Goal: Check status: Check status

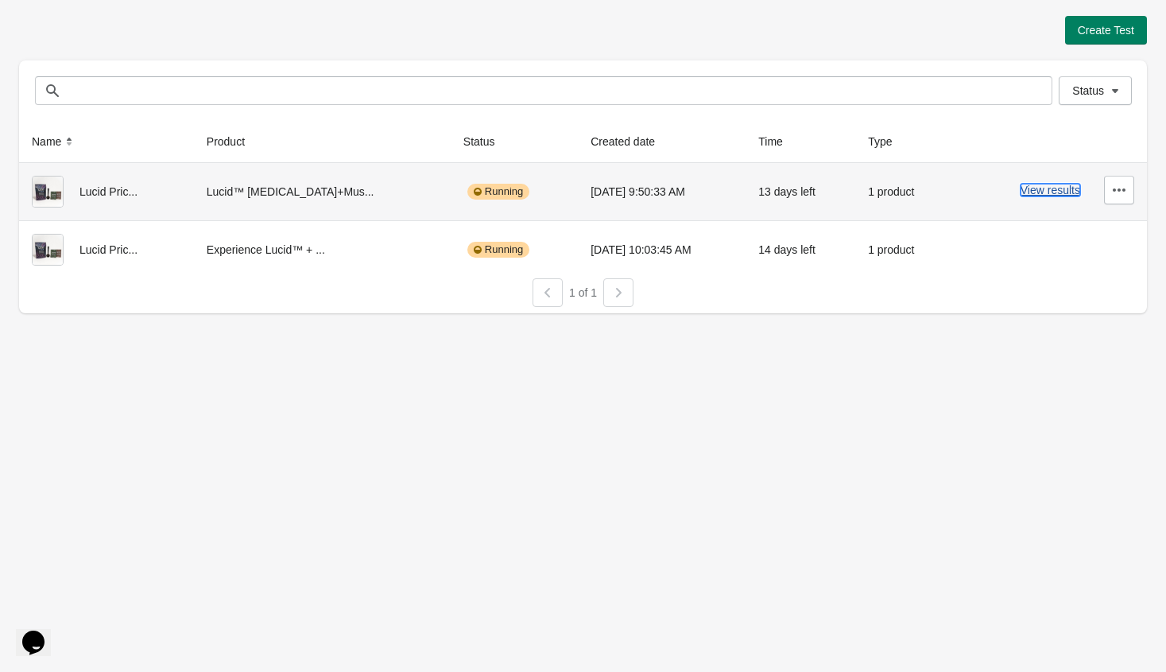
click at [1053, 196] on button "View results" at bounding box center [1051, 190] width 60 height 13
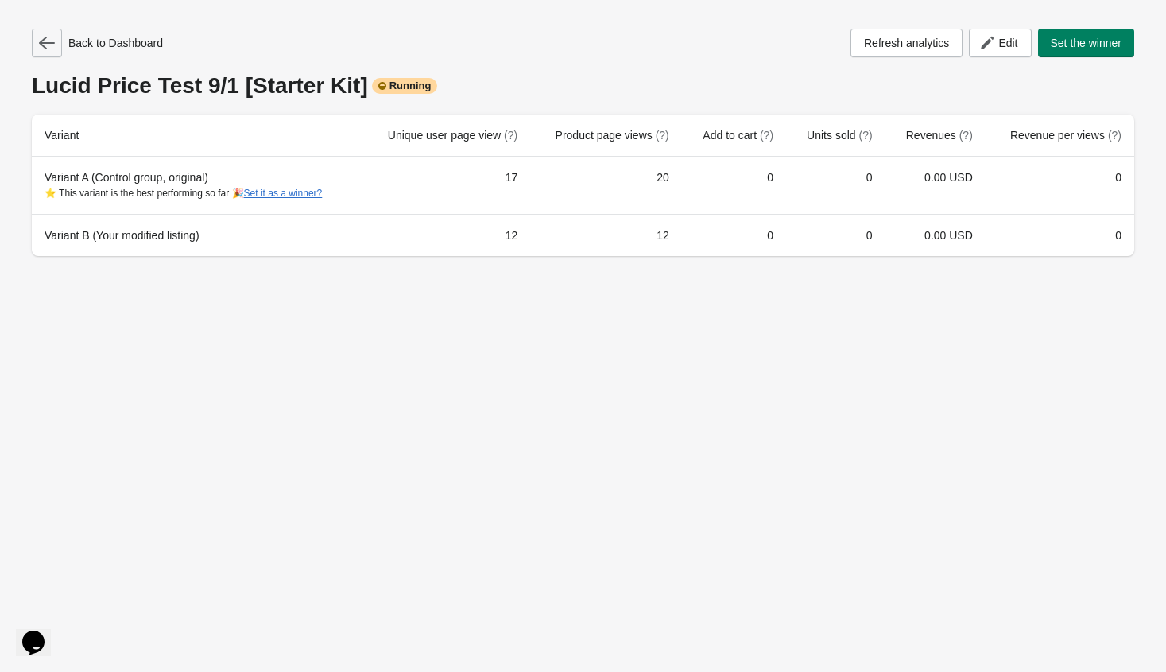
click at [49, 41] on icon "button" at bounding box center [47, 43] width 16 height 16
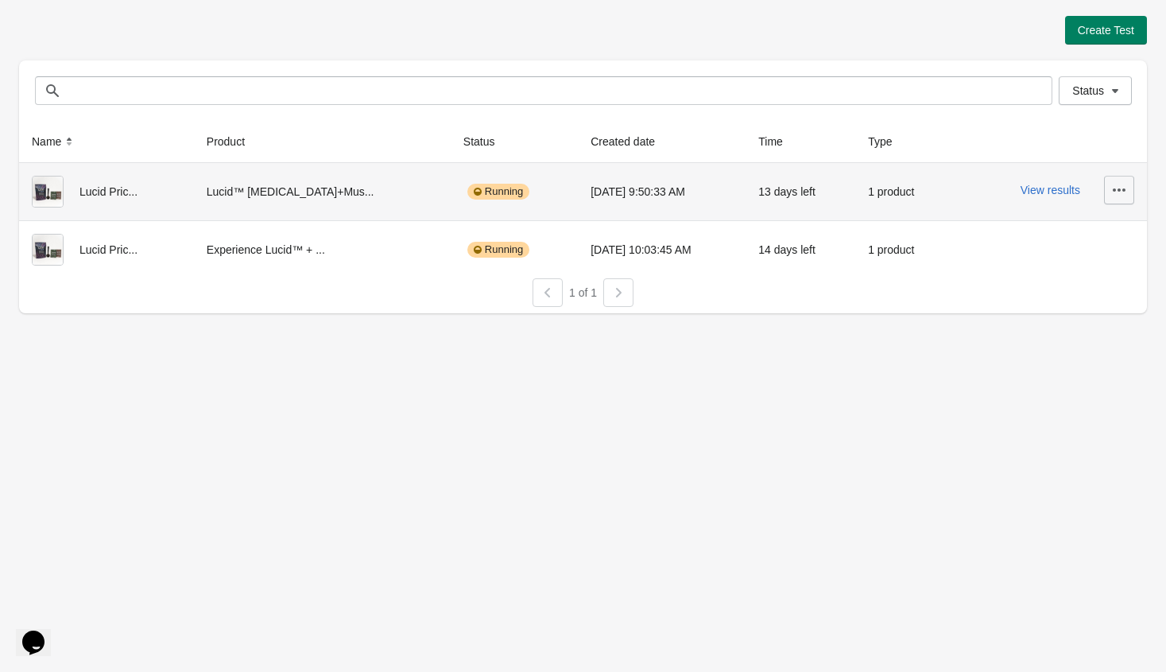
click at [1122, 187] on icon "button" at bounding box center [1120, 190] width 16 height 16
click at [1086, 256] on span "View Product Page" at bounding box center [1074, 264] width 95 height 16
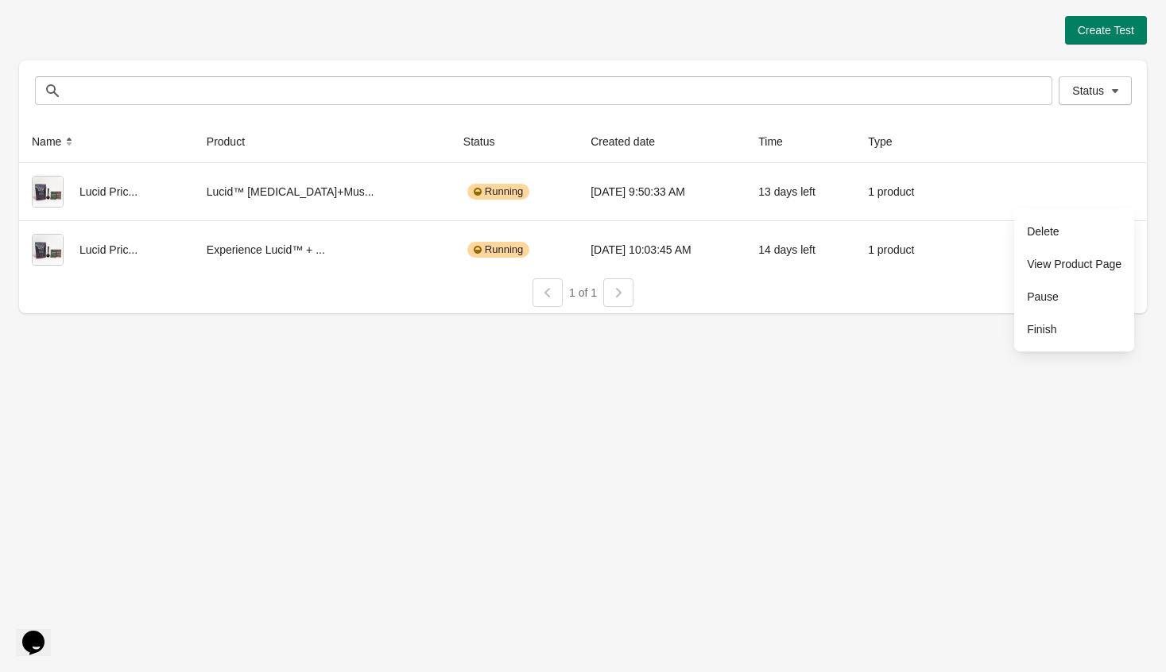
click at [960, 369] on div "Create Test Status Status Name Product Status Created date Time Type Lucid Pric…" at bounding box center [583, 336] width 1166 height 672
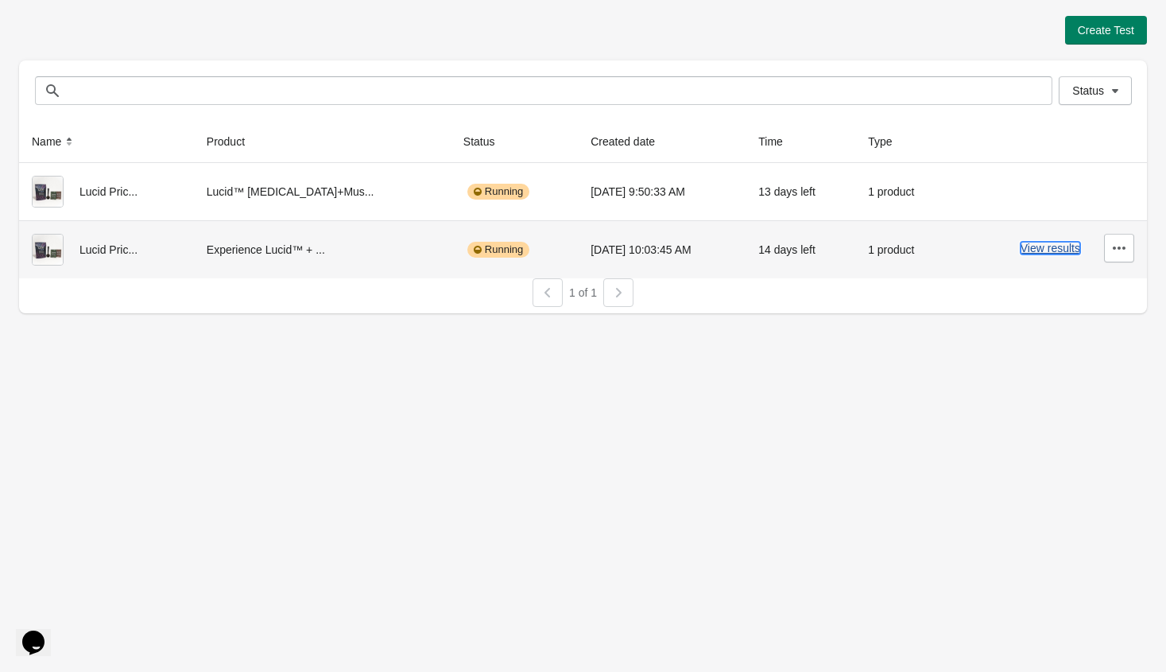
click at [1066, 248] on button "View results" at bounding box center [1051, 248] width 60 height 13
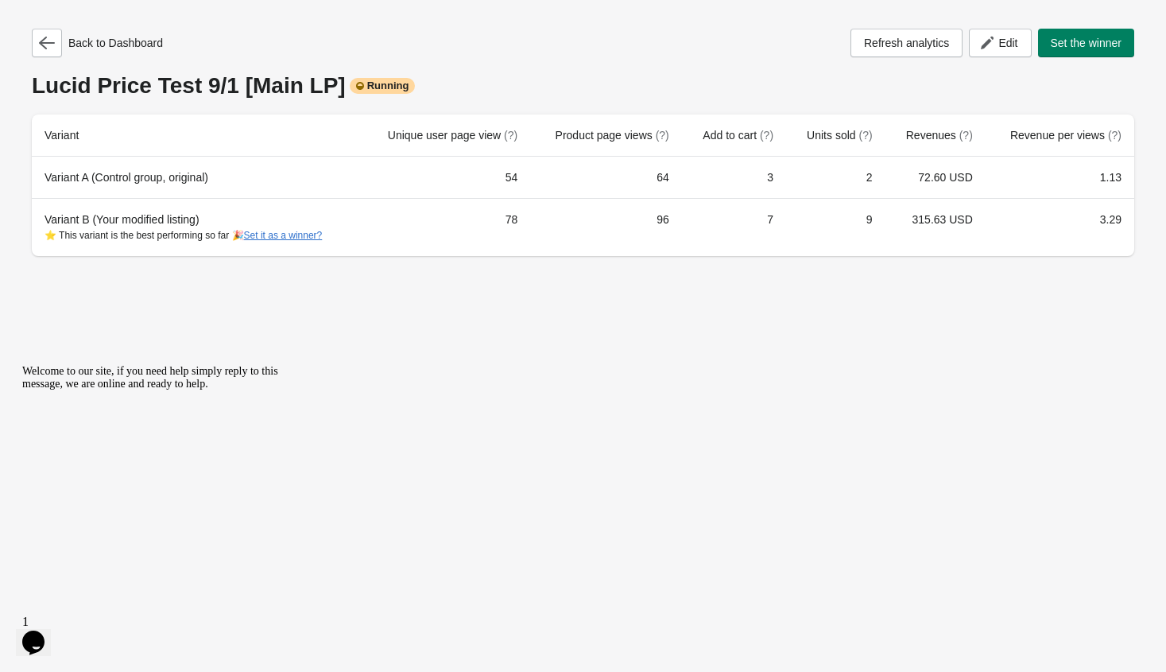
click at [437, 73] on div "Lucid Price Test 9/1 [Main LP] Running" at bounding box center [583, 85] width 1103 height 25
click at [49, 52] on button "button" at bounding box center [47, 43] width 30 height 29
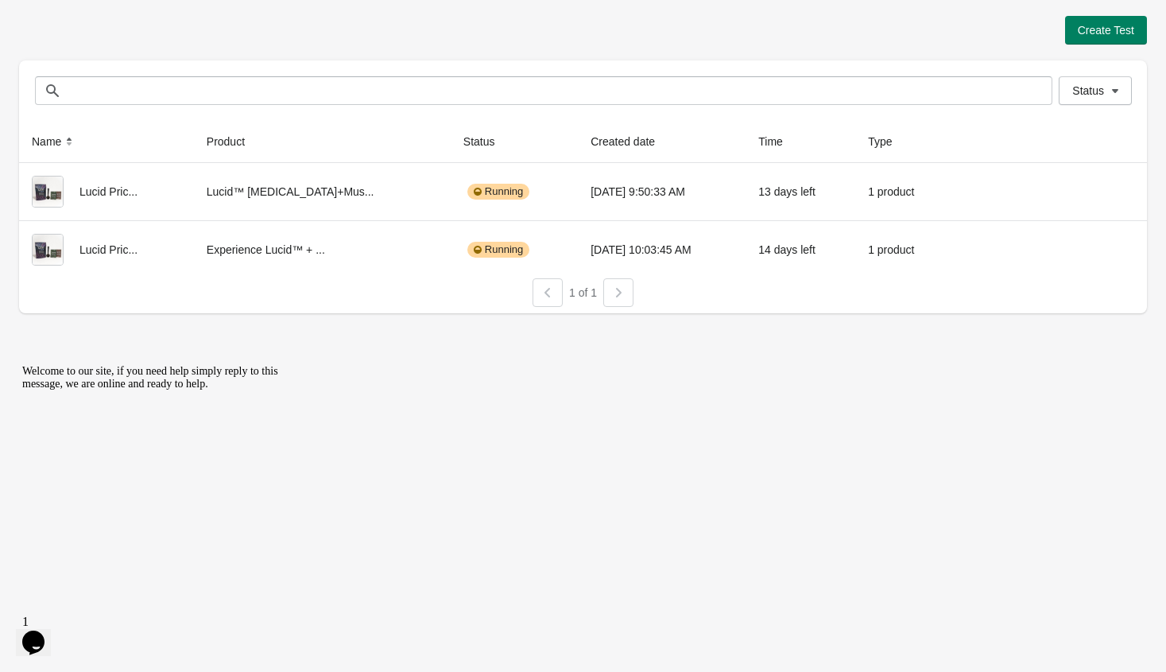
click at [221, 390] on div "Welcome to our site, if you need help simply reply to this message, we are onli…" at bounding box center [165, 377] width 286 height 25
